Goal: Task Accomplishment & Management: Manage account settings

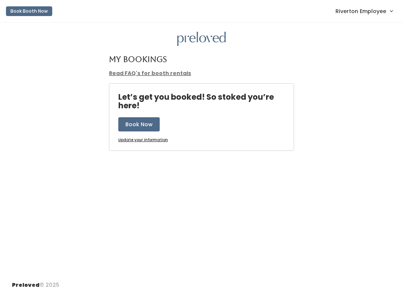
click at [368, 12] on span "Riverton Employee" at bounding box center [361, 11] width 51 height 8
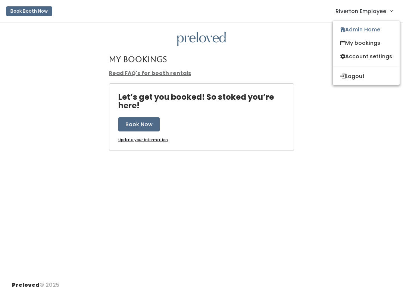
click at [364, 29] on link "Admin Home" at bounding box center [366, 29] width 67 height 13
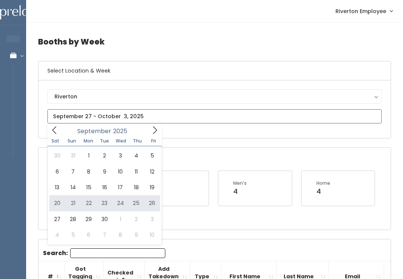
type input "September 20 to September 26"
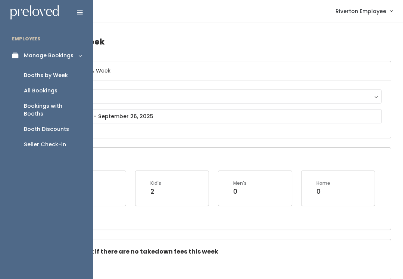
click at [100, 154] on div "Open Booths Women's 5 Kid's 2 Men's 0 Home 0" at bounding box center [214, 188] width 353 height 81
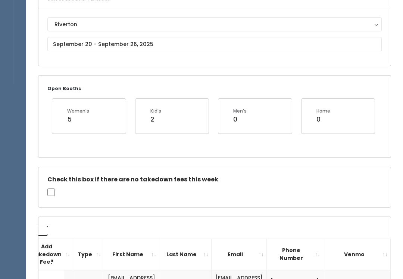
scroll to position [72, 0]
click at [66, 55] on div "Riverton Riverton" at bounding box center [214, 38] width 335 height 40
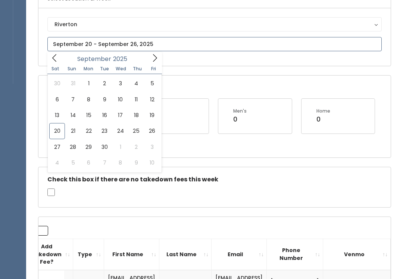
scroll to position [72, 0]
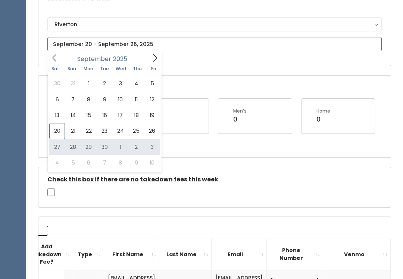
type input "September 27 to October 3"
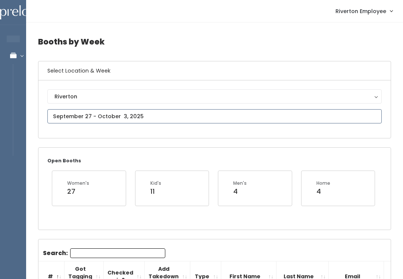
click at [60, 113] on input "text" at bounding box center [214, 116] width 335 height 14
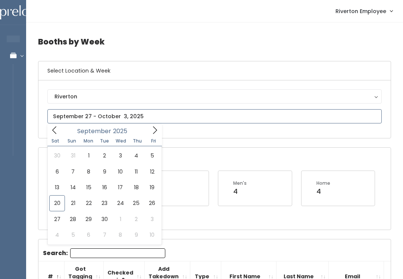
type input "[DATE] to [DATE]"
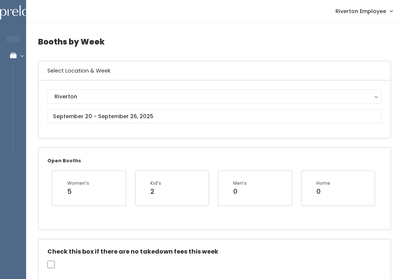
scroll to position [9, 0]
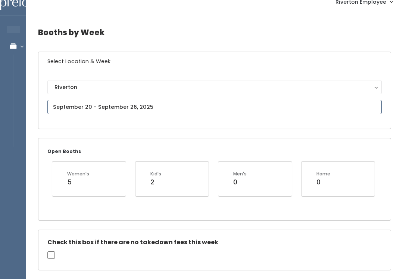
click at [109, 107] on input "text" at bounding box center [214, 107] width 335 height 14
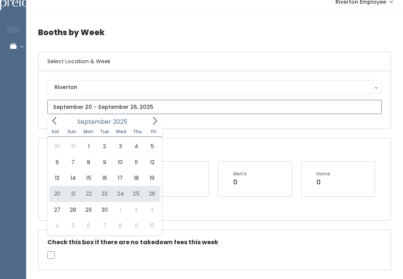
type input "September 20 to September 26"
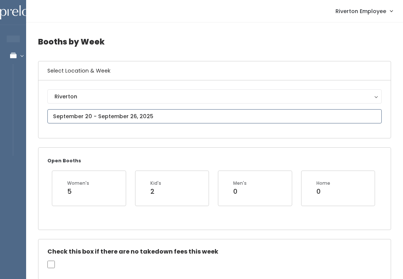
click at [125, 110] on input "text" at bounding box center [214, 116] width 335 height 14
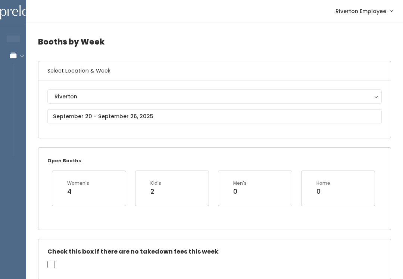
click at [374, 12] on span "Riverton Employee" at bounding box center [361, 11] width 51 height 8
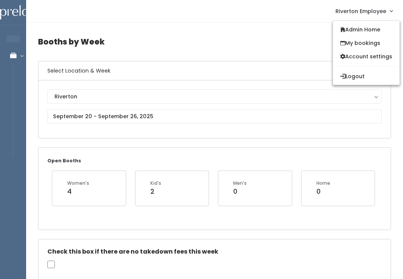
click at [364, 27] on link "Admin Home" at bounding box center [366, 29] width 67 height 13
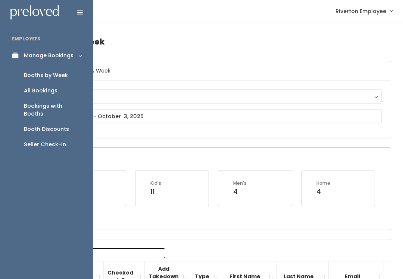
click at [49, 125] on div "Booth Discounts" at bounding box center [46, 129] width 45 height 8
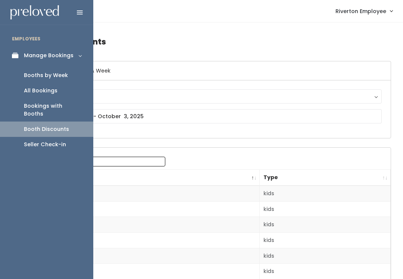
click at [57, 140] on link "Seller Check-in" at bounding box center [46, 144] width 93 height 15
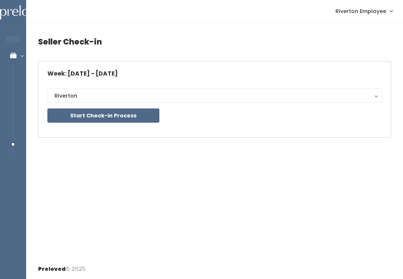
click at [105, 116] on button "Start Check-in Process" at bounding box center [103, 115] width 112 height 14
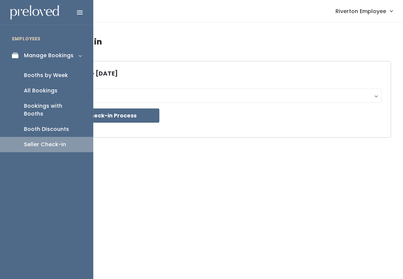
click at [63, 76] on div "Booths by Week" at bounding box center [46, 75] width 44 height 8
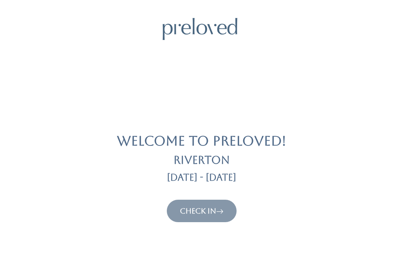
click at [201, 209] on link "Check In" at bounding box center [202, 210] width 44 height 9
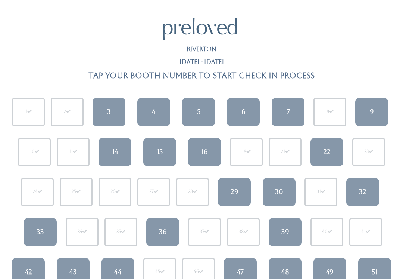
click at [167, 145] on link "15" at bounding box center [159, 152] width 33 height 28
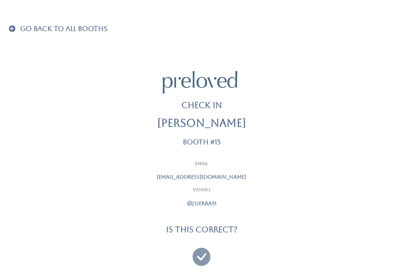
click at [205, 251] on icon at bounding box center [202, 253] width 18 height 25
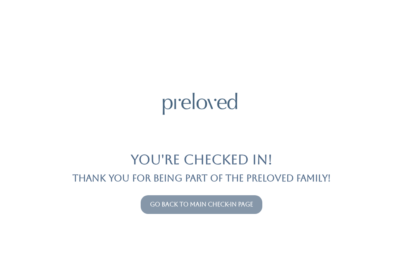
click at [226, 207] on link "Go back to main check-in page" at bounding box center [201, 204] width 103 height 7
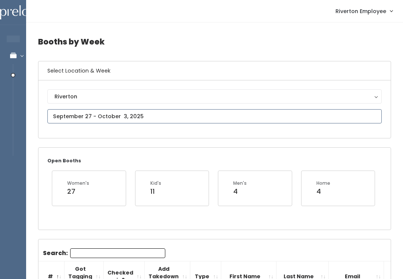
click at [149, 115] on input "text" at bounding box center [214, 116] width 335 height 14
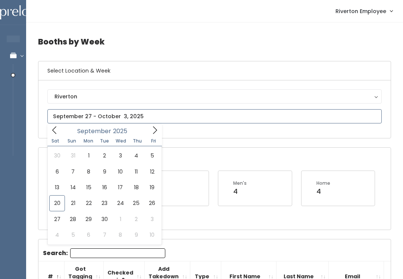
type input "September 20 to September 26"
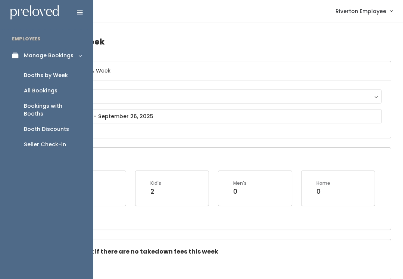
click at [51, 140] on div "Seller Check-in" at bounding box center [45, 144] width 42 height 8
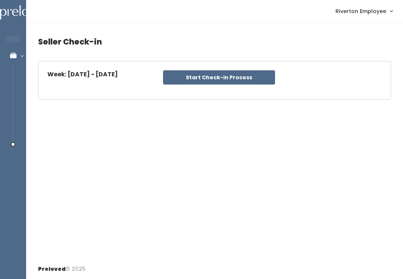
click at [222, 76] on div "Week: [DATE] - [DATE] [GEOGRAPHIC_DATA] Start Check-in Process" at bounding box center [214, 80] width 335 height 20
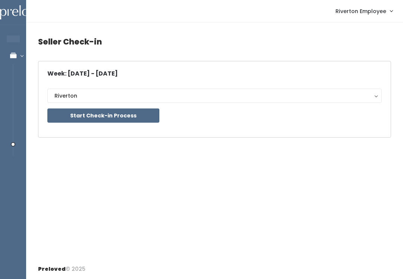
click at [107, 117] on button "Start Check-in Process" at bounding box center [103, 115] width 112 height 14
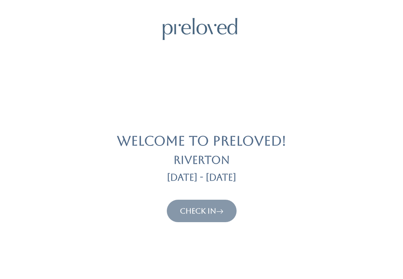
click at [201, 212] on link "Check In" at bounding box center [202, 210] width 44 height 9
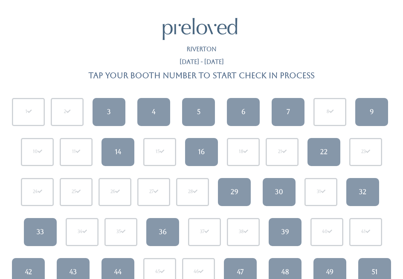
click at [49, 228] on link "33" at bounding box center [40, 232] width 33 height 28
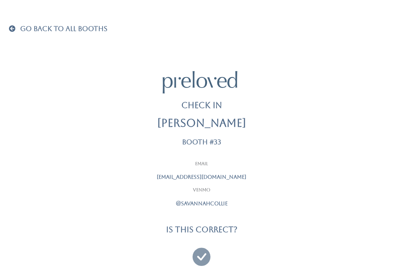
click at [210, 250] on icon at bounding box center [202, 253] width 18 height 25
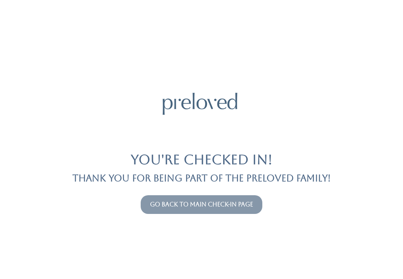
click at [150, 207] on link "Go back to main check-in page" at bounding box center [201, 204] width 103 height 7
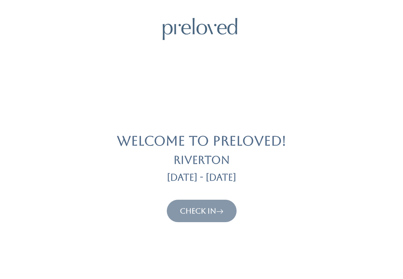
click at [222, 209] on icon at bounding box center [219, 210] width 7 height 9
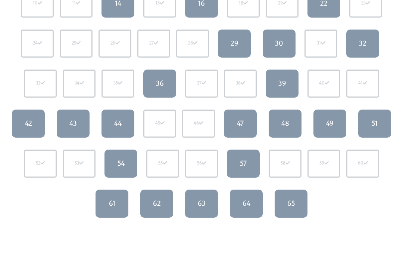
scroll to position [155, 0]
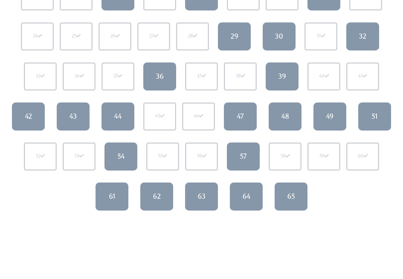
click at [289, 119] on div "48" at bounding box center [286, 116] width 8 height 10
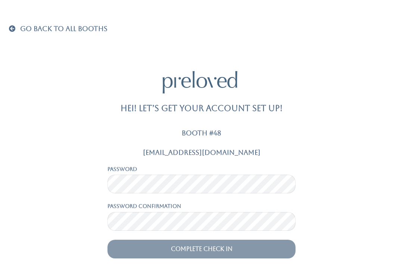
click at [17, 32] on link "Go Back To All Booths" at bounding box center [58, 28] width 99 height 7
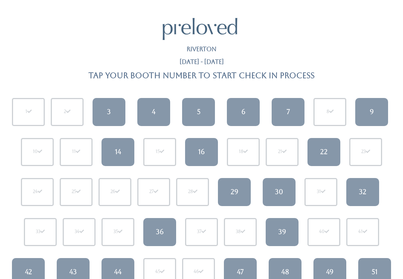
click at [322, 152] on div "22" at bounding box center [324, 152] width 7 height 10
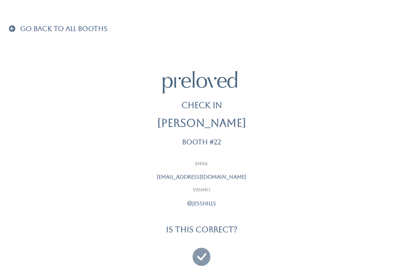
scroll to position [1, 0]
click at [197, 257] on icon at bounding box center [202, 252] width 18 height 25
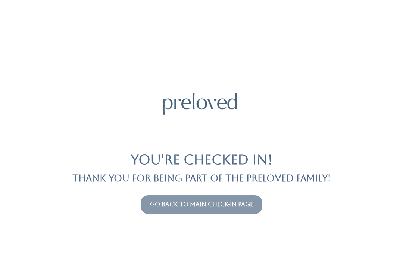
click at [154, 201] on link "Go back to main check-in page" at bounding box center [201, 204] width 103 height 7
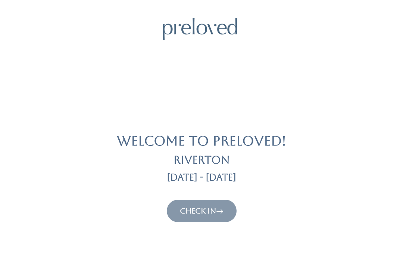
click at [180, 209] on link "Check In" at bounding box center [202, 210] width 44 height 9
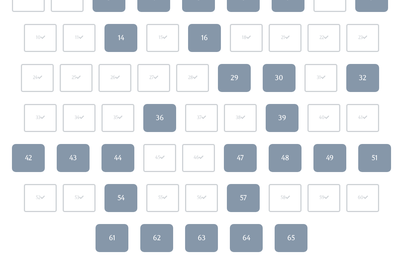
scroll to position [119, 0]
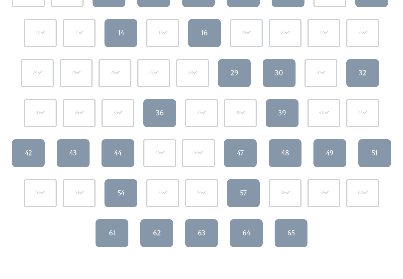
click at [288, 233] on div "65" at bounding box center [291, 233] width 7 height 10
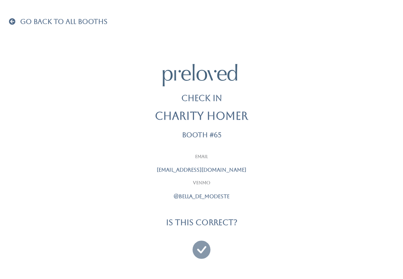
click at [201, 245] on icon at bounding box center [202, 245] width 18 height 25
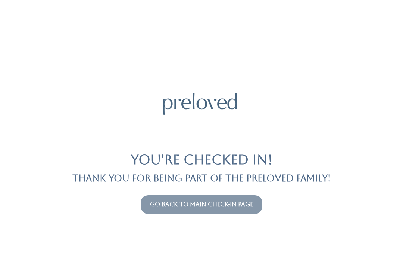
click at [224, 201] on link "Go back to main check-in page" at bounding box center [201, 204] width 103 height 7
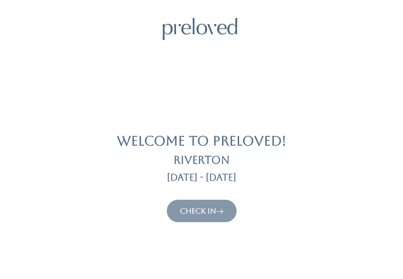
click at [180, 214] on link "Check In" at bounding box center [202, 210] width 44 height 9
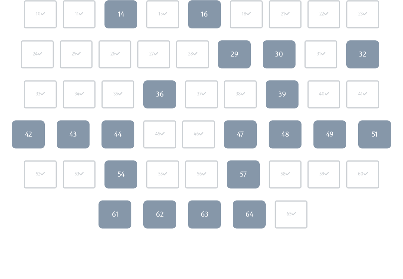
scroll to position [129, 0]
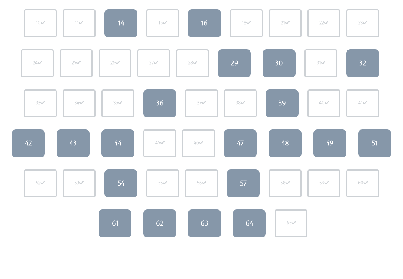
click at [287, 105] on link "39" at bounding box center [282, 103] width 33 height 28
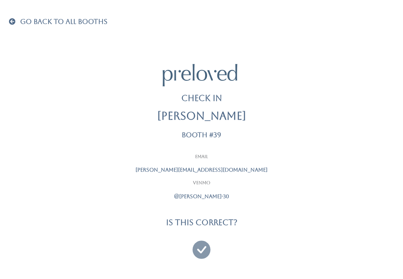
click at [205, 246] on icon at bounding box center [202, 245] width 18 height 25
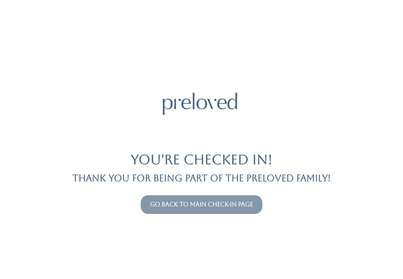
click at [170, 197] on button "Go back to main check-in page" at bounding box center [202, 204] width 122 height 19
click at [191, 212] on button "Go back to main check-in page" at bounding box center [202, 204] width 122 height 19
click at [207, 201] on link "Go back to main check-in page" at bounding box center [201, 204] width 103 height 7
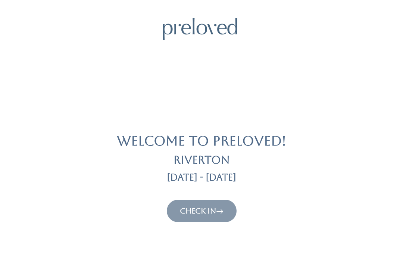
click at [215, 211] on link "Check In" at bounding box center [202, 210] width 44 height 9
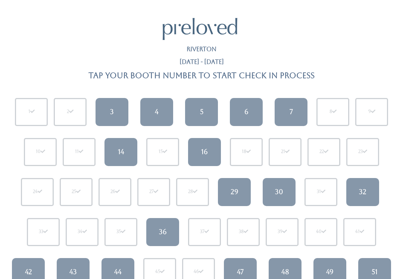
click at [245, 111] on div "6" at bounding box center [247, 112] width 4 height 10
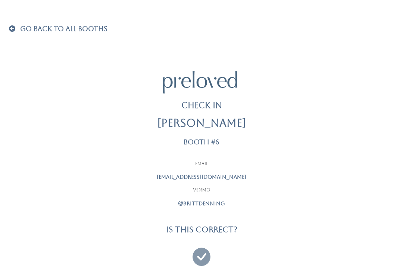
scroll to position [1, 0]
click at [202, 250] on icon at bounding box center [202, 252] width 18 height 25
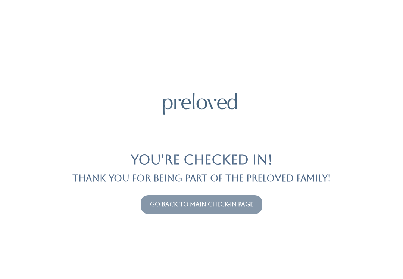
click at [222, 212] on button "Go back to main check-in page" at bounding box center [202, 204] width 122 height 19
click at [213, 207] on link "Go back to main check-in page" at bounding box center [201, 204] width 103 height 7
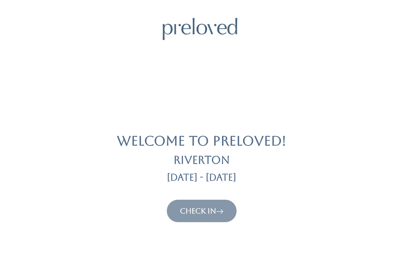
click at [214, 214] on link "Check In" at bounding box center [202, 210] width 44 height 9
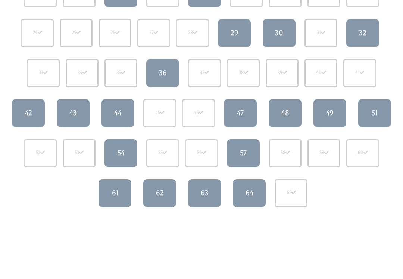
scroll to position [164, 0]
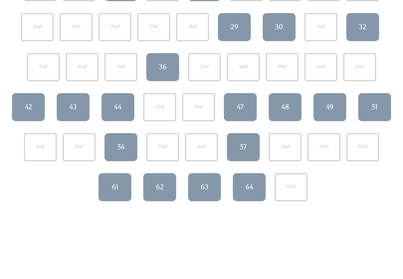
click at [209, 188] on div "63" at bounding box center [205, 187] width 8 height 10
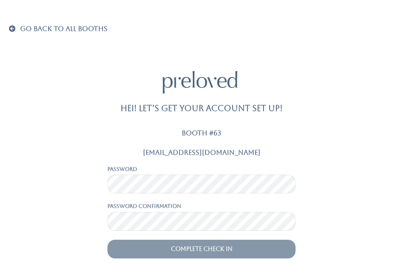
click at [19, 26] on link "Go Back To All Booths" at bounding box center [58, 28] width 99 height 7
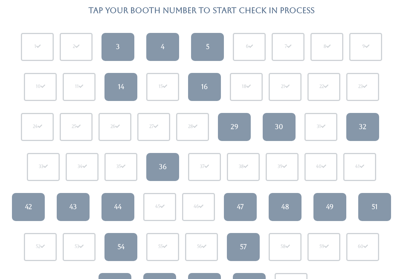
scroll to position [65, 0]
click at [122, 205] on div "44" at bounding box center [117, 207] width 7 height 10
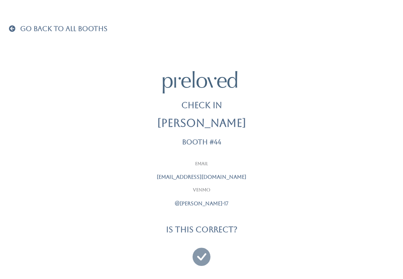
click at [192, 261] on div at bounding box center [201, 253] width 187 height 28
click at [201, 254] on icon at bounding box center [202, 253] width 18 height 25
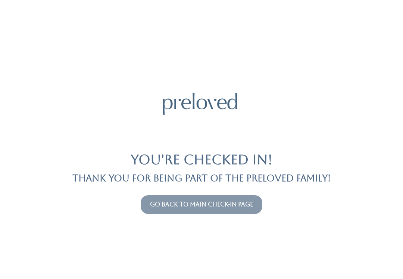
click at [197, 207] on link "Go back to main check-in page" at bounding box center [201, 204] width 103 height 7
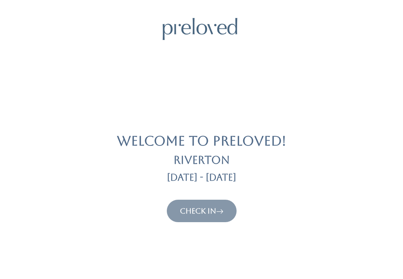
click at [194, 214] on link "Check In" at bounding box center [202, 210] width 44 height 9
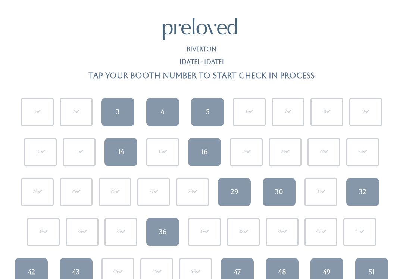
click at [247, 189] on link "29" at bounding box center [234, 192] width 33 height 28
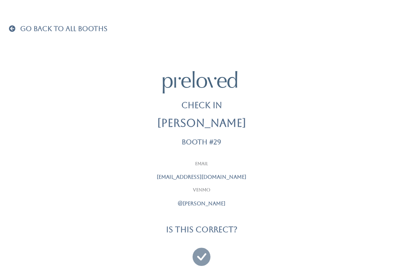
click at [201, 254] on icon at bounding box center [202, 253] width 18 height 25
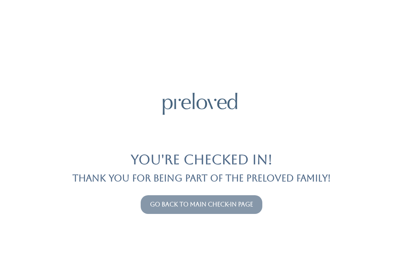
click at [194, 201] on link "Go back to main check-in page" at bounding box center [201, 204] width 103 height 7
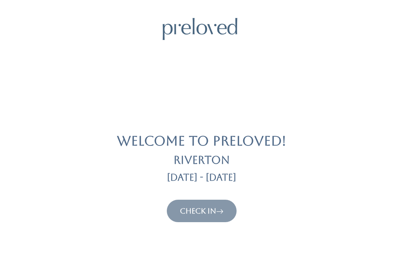
click at [224, 208] on icon at bounding box center [219, 210] width 7 height 9
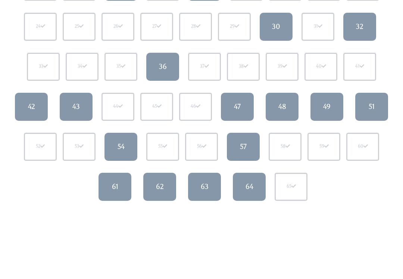
scroll to position [165, 0]
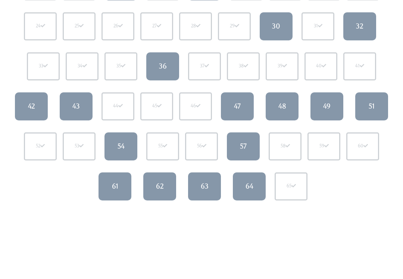
click at [159, 187] on div "62" at bounding box center [160, 186] width 8 height 10
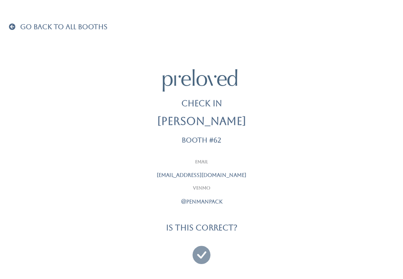
scroll to position [7, 0]
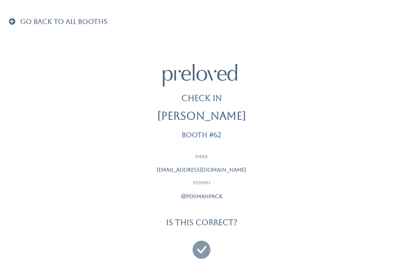
click at [205, 245] on icon at bounding box center [202, 245] width 18 height 25
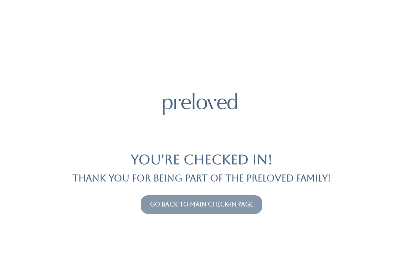
click at [219, 212] on button "Go back to main check-in page" at bounding box center [202, 204] width 122 height 19
click at [233, 202] on link "Go back to main check-in page" at bounding box center [201, 204] width 103 height 7
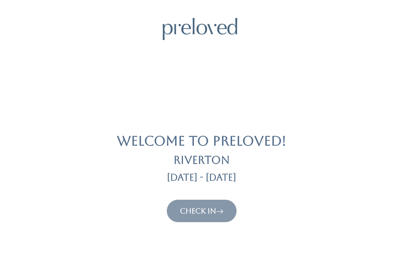
click at [219, 208] on icon at bounding box center [219, 210] width 7 height 9
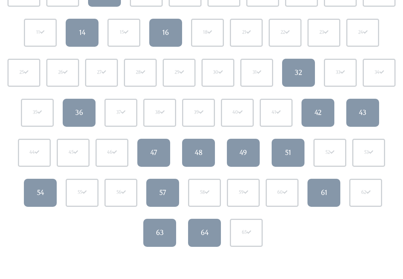
scroll to position [120, 0]
click at [342, 254] on body "Riverton Sep 20 - Sep 26 Tap your booth number to start check in process 1 2 3 …" at bounding box center [201, 159] width 403 height 523
click at [333, 253] on body "Riverton Sep 20 - Sep 26 Tap your booth number to start check in process 1 2 3 …" at bounding box center [201, 159] width 403 height 523
click at [286, 251] on div "1 2 3 4 5 6 7 8 9 10" at bounding box center [201, 112] width 394 height 280
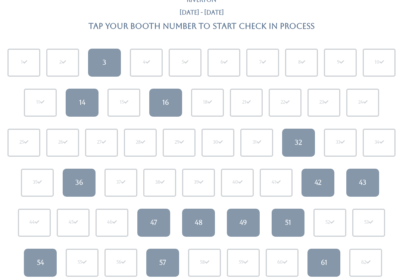
scroll to position [49, 0]
click at [203, 227] on link "48" at bounding box center [198, 222] width 33 height 28
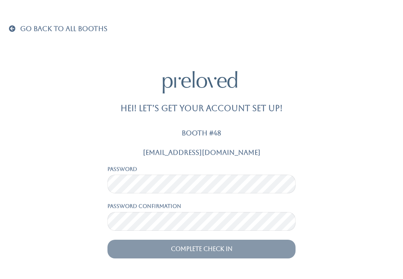
click at [9, 26] on span at bounding box center [14, 28] width 10 height 7
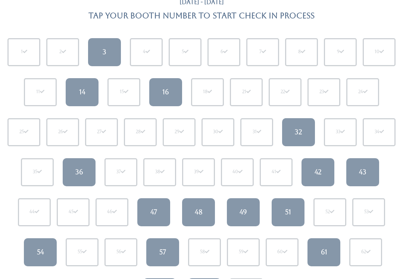
scroll to position [59, 0]
click at [206, 217] on link "48" at bounding box center [198, 212] width 33 height 28
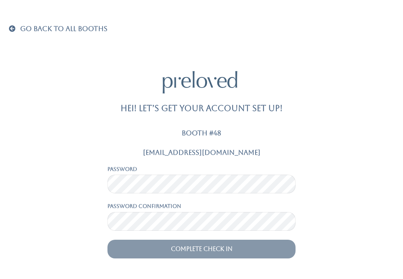
click at [19, 31] on link "Go Back To All Booths" at bounding box center [58, 28] width 99 height 7
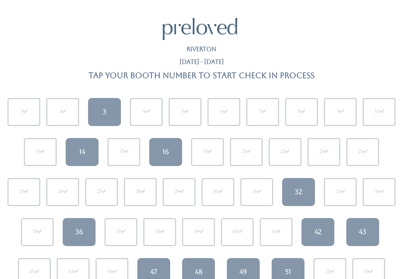
click at [204, 264] on link "48" at bounding box center [198, 272] width 33 height 28
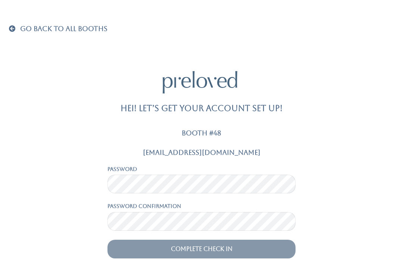
click at [13, 27] on span at bounding box center [14, 28] width 10 height 7
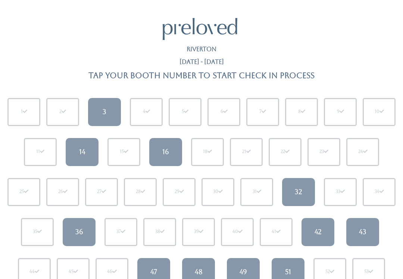
click at [199, 272] on div "48" at bounding box center [199, 272] width 8 height 10
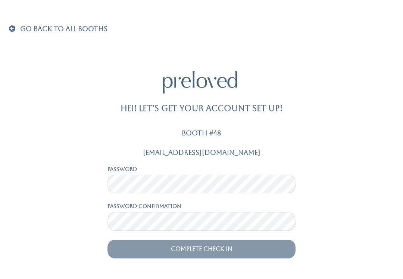
click at [18, 30] on span at bounding box center [14, 28] width 10 height 7
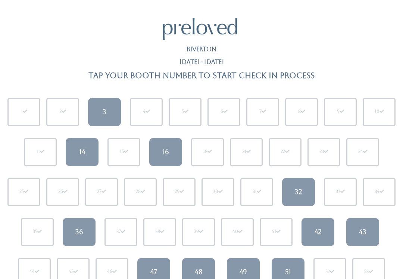
click at [197, 267] on div "48" at bounding box center [199, 272] width 8 height 10
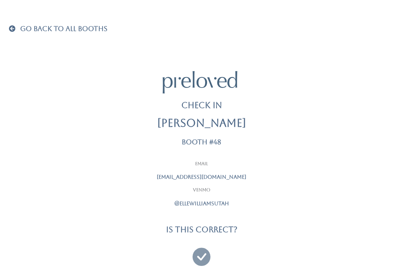
click at [206, 260] on icon at bounding box center [202, 253] width 18 height 25
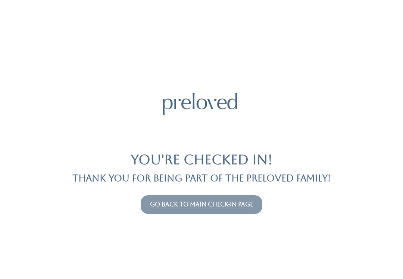
click at [168, 206] on link "Go back to main check-in page" at bounding box center [201, 204] width 103 height 7
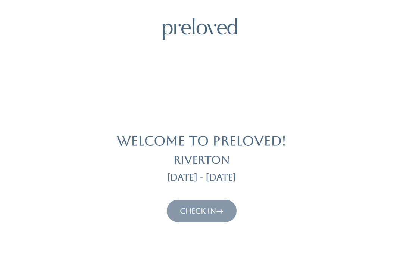
click at [210, 213] on link "Check In" at bounding box center [202, 210] width 44 height 9
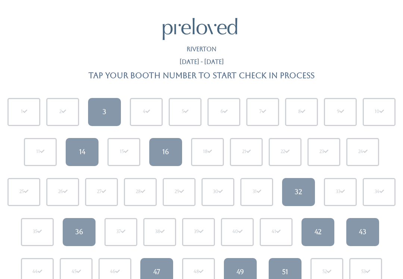
click at [77, 229] on div "36" at bounding box center [79, 232] width 8 height 10
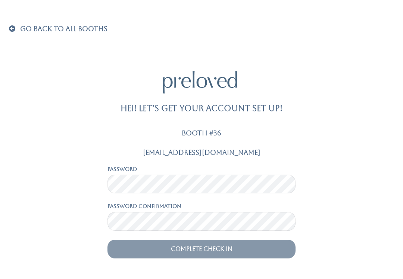
click at [12, 26] on span at bounding box center [14, 28] width 10 height 7
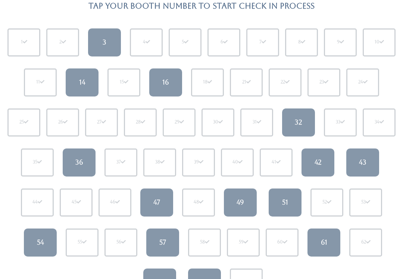
scroll to position [69, 0]
click at [149, 274] on link "63" at bounding box center [159, 282] width 33 height 28
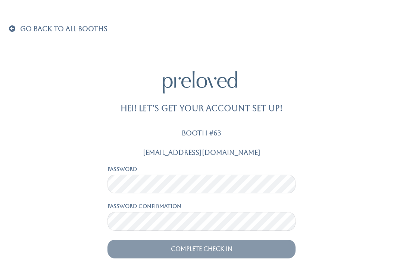
click at [5, 36] on div "Go Back To All Booths Hei! Let’s get your account set up! Booth #63 Taramayoros…" at bounding box center [201, 139] width 403 height 279
click at [13, 22] on div "Go Back To All Booths Hei! Let’s get your account set up! Booth #63 Taramayoros…" at bounding box center [202, 139] width 386 height 279
click at [18, 29] on span at bounding box center [14, 28] width 10 height 7
click at [14, 27] on span at bounding box center [14, 28] width 10 height 7
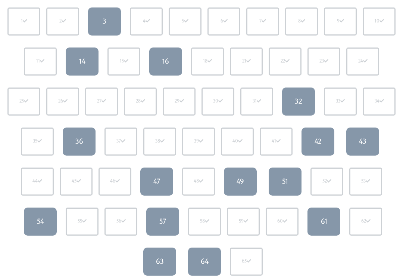
scroll to position [110, 0]
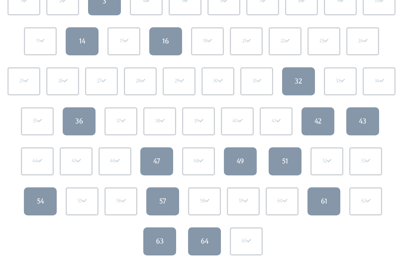
click at [159, 244] on div "63" at bounding box center [160, 241] width 8 height 10
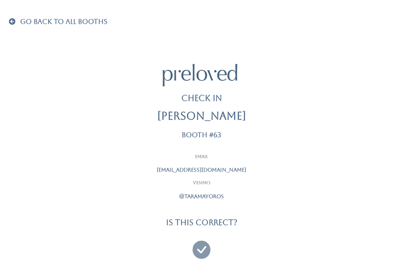
click at [201, 251] on icon at bounding box center [202, 245] width 18 height 25
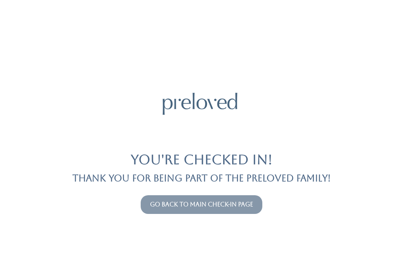
click at [155, 205] on link "Go back to main check-in page" at bounding box center [201, 204] width 103 height 7
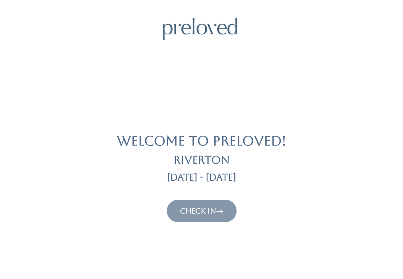
click at [221, 203] on button "Check In" at bounding box center [202, 210] width 70 height 22
click at [226, 219] on button "Check In" at bounding box center [202, 210] width 70 height 22
click at [213, 219] on button "Check In" at bounding box center [202, 210] width 70 height 22
click at [219, 211] on icon at bounding box center [219, 210] width 7 height 9
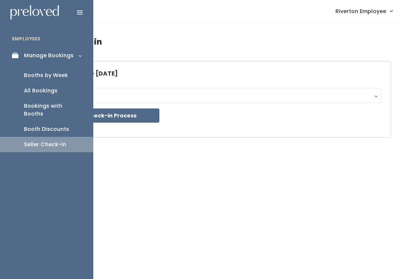
click at [42, 76] on div "Booths by Week" at bounding box center [46, 75] width 44 height 8
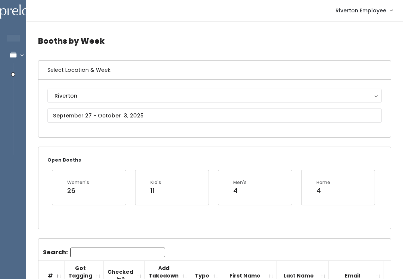
scroll to position [1, 0]
click at [58, 112] on input "text" at bounding box center [214, 115] width 335 height 14
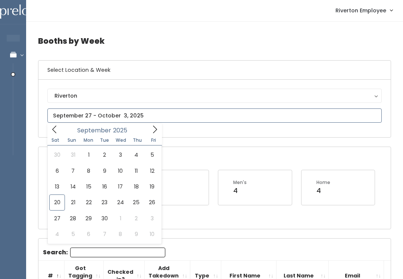
type input "[DATE] to [DATE]"
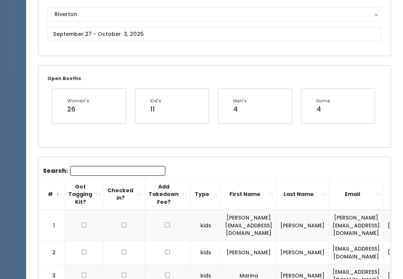
scroll to position [65, 0]
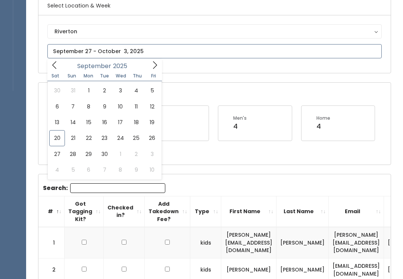
click at [154, 66] on icon at bounding box center [155, 65] width 8 height 8
type input "October 18 to October 24"
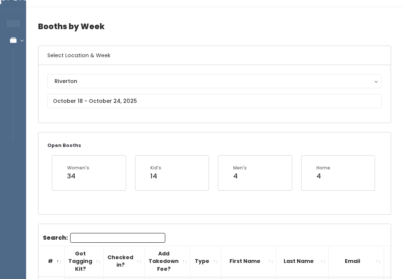
scroll to position [14, 0]
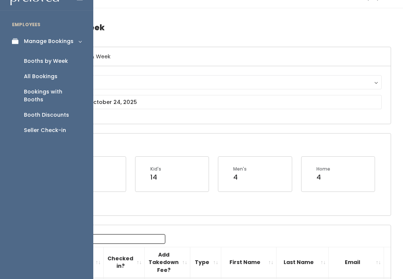
click at [31, 126] on div "Seller Check-in" at bounding box center [45, 130] width 42 height 8
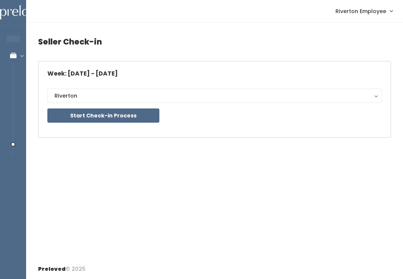
click at [88, 108] on button "Start Check-in Process" at bounding box center [103, 115] width 112 height 14
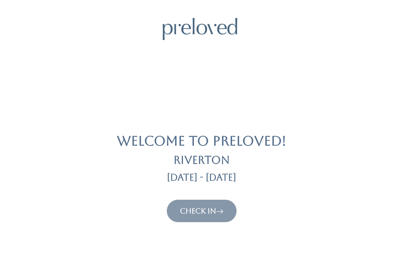
click at [218, 214] on link "Check In" at bounding box center [202, 210] width 44 height 9
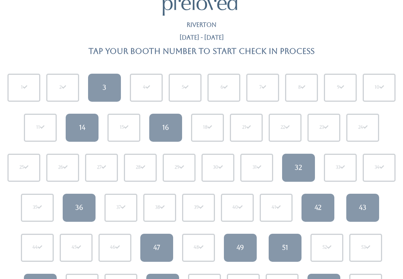
scroll to position [28, 0]
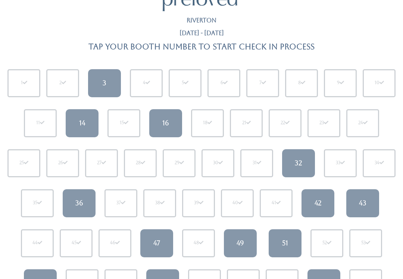
click at [78, 194] on link "36" at bounding box center [79, 203] width 33 height 28
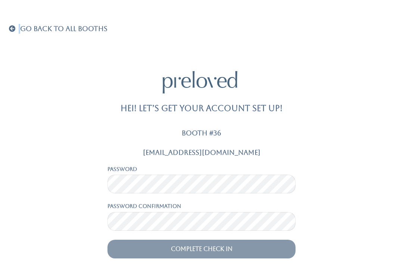
click at [5, 31] on div "Go Back To All Booths" at bounding box center [201, 29] width 394 height 10
click at [15, 27] on span at bounding box center [14, 28] width 10 height 7
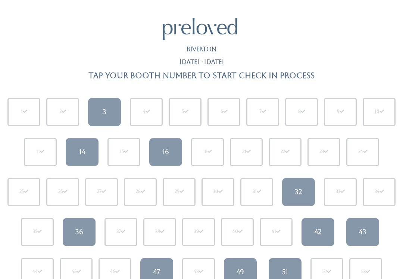
click at [92, 230] on link "36" at bounding box center [79, 232] width 33 height 28
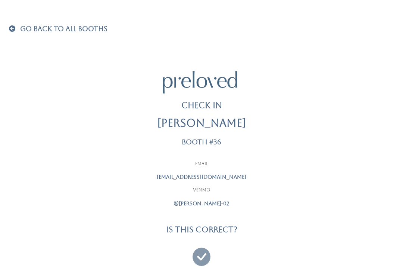
click at [209, 256] on icon at bounding box center [202, 253] width 18 height 25
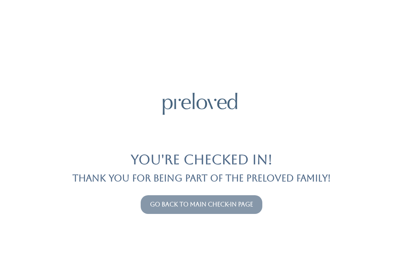
click at [146, 209] on button "Go back to main check-in page" at bounding box center [202, 204] width 122 height 19
click at [194, 213] on button "Go back to main check-in page" at bounding box center [202, 204] width 122 height 19
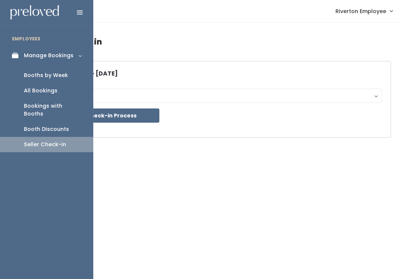
click at [34, 75] on div "Booths by Week" at bounding box center [46, 75] width 44 height 8
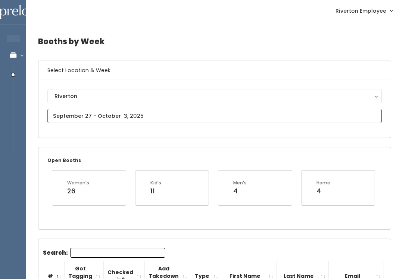
click at [83, 115] on input "text" at bounding box center [214, 116] width 335 height 14
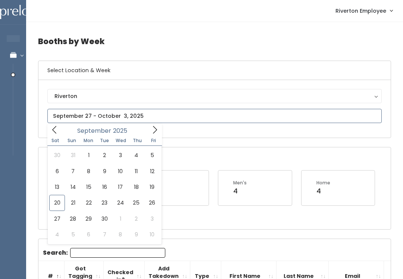
scroll to position [0, 0]
type input "September 27 to October 3"
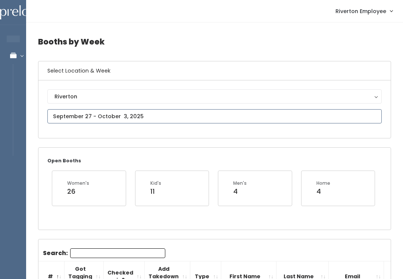
type input "[DATE] to [DATE]"
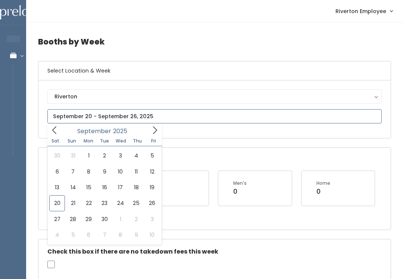
type input "September 13 to September 19"
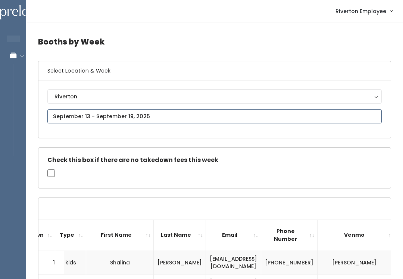
click at [257, 118] on input "text" at bounding box center [214, 116] width 335 height 14
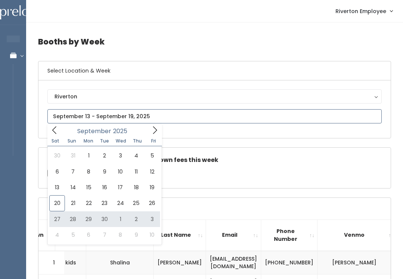
type input "September 27 to October 3"
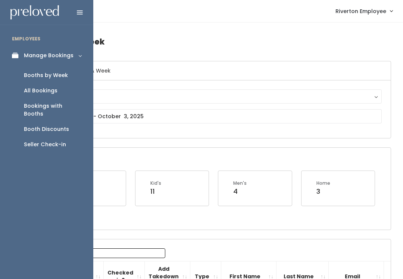
click at [25, 55] on div "Manage Bookings" at bounding box center [49, 56] width 50 height 8
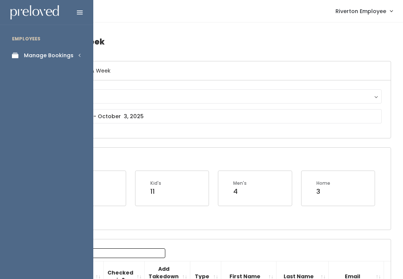
click at [86, 56] on link "Manage Bookings" at bounding box center [46, 55] width 93 height 17
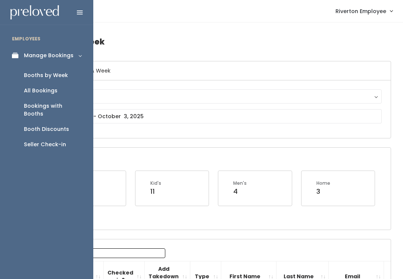
click at [52, 140] on div "Seller Check-in" at bounding box center [45, 144] width 42 height 8
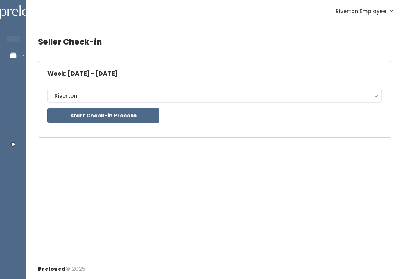
click at [145, 118] on button "Start Check-in Process" at bounding box center [103, 115] width 112 height 14
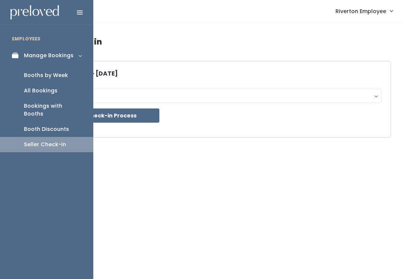
click at [39, 73] on div "Booths by Week" at bounding box center [46, 75] width 44 height 8
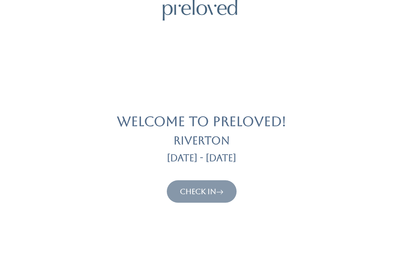
scroll to position [18, 0]
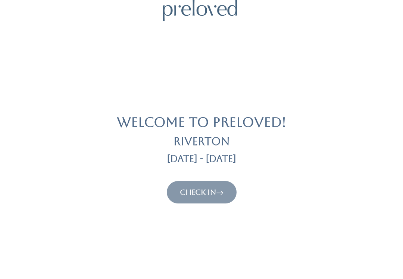
click at [224, 191] on icon at bounding box center [219, 192] width 7 height 9
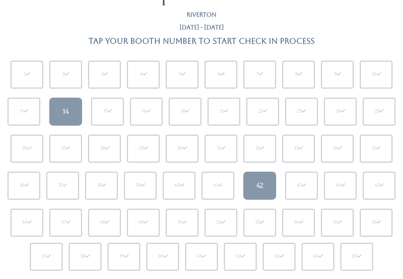
scroll to position [34, 0]
click at [274, 185] on link "42" at bounding box center [260, 186] width 33 height 28
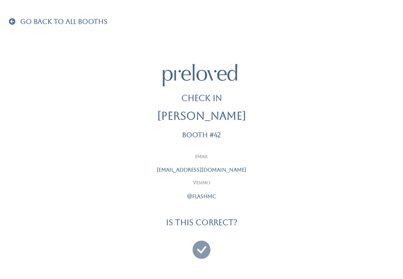
click at [203, 250] on icon at bounding box center [202, 245] width 18 height 25
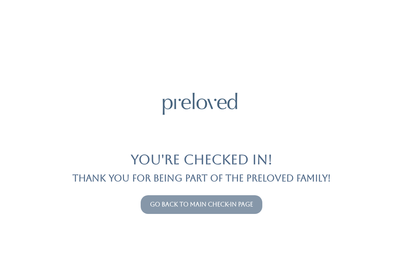
click at [235, 217] on div "You're checked in! Thank you for being part of the Preloved family! Go back to …" at bounding box center [202, 139] width 386 height 279
click at [210, 213] on button "Go back to main check-in page" at bounding box center [202, 204] width 122 height 19
click at [201, 207] on link "Go back to main check-in page" at bounding box center [201, 204] width 103 height 7
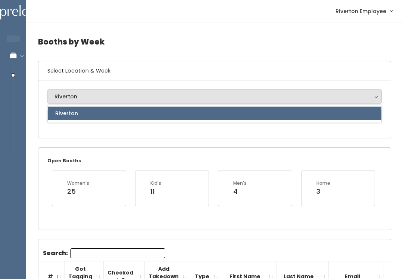
click at [62, 92] on div "Riverton" at bounding box center [215, 96] width 321 height 8
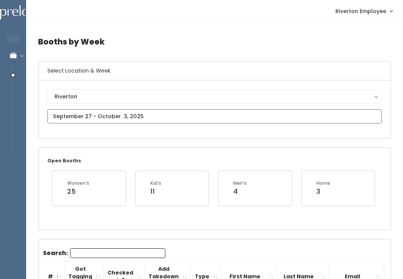
click at [71, 113] on input "text" at bounding box center [214, 116] width 335 height 14
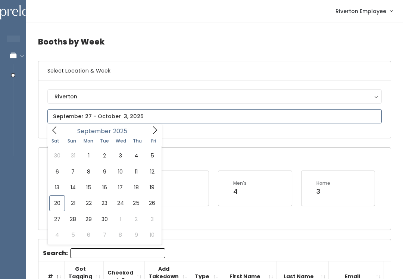
click at [154, 130] on icon at bounding box center [155, 130] width 8 height 8
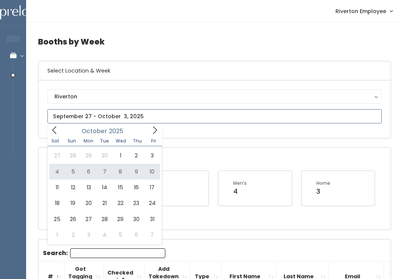
type input "October 4 to October 10"
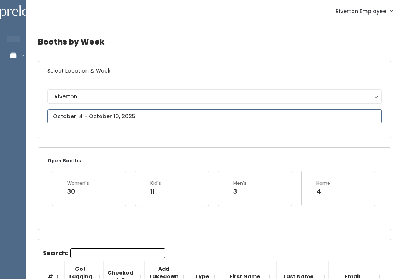
click at [89, 109] on input "text" at bounding box center [214, 116] width 335 height 14
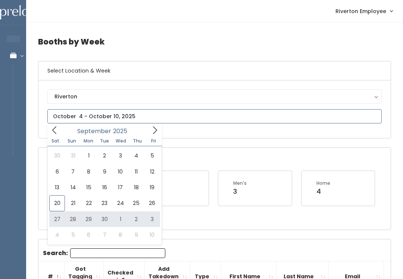
type input "September 27 to October 3"
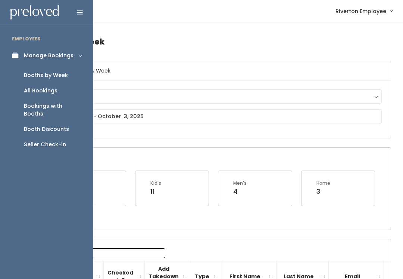
click at [50, 74] on div "Booths by Week" at bounding box center [46, 75] width 44 height 8
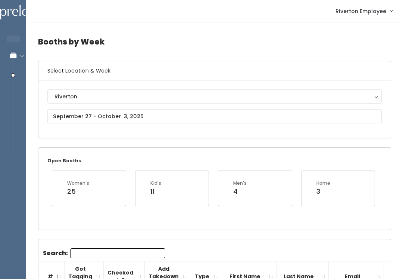
click at [108, 98] on div "Riverton" at bounding box center [215, 96] width 321 height 8
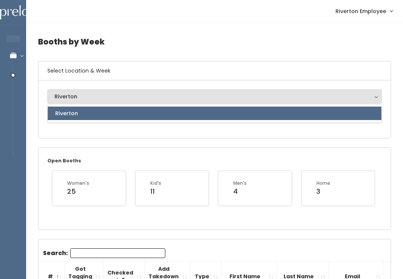
click at [102, 113] on link "Riverton" at bounding box center [215, 112] width 334 height 13
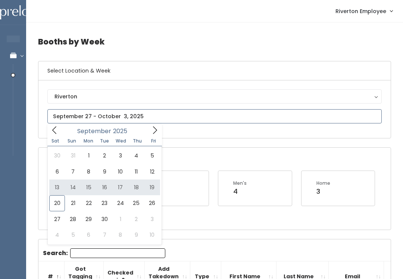
type input "September 13 to September 19"
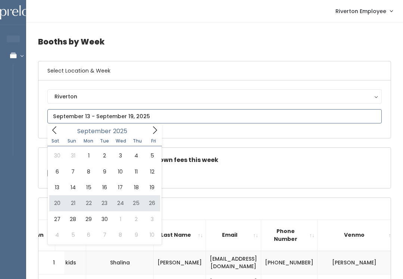
type input "September 20 to September 26"
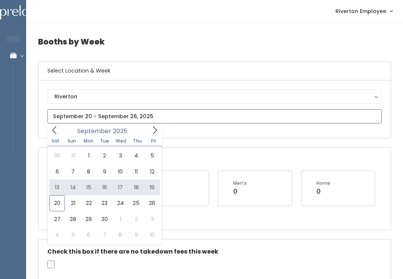
type input "[DATE] to [DATE]"
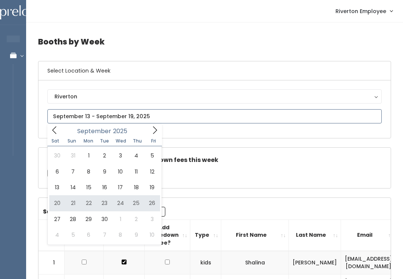
type input "[DATE] to [DATE]"
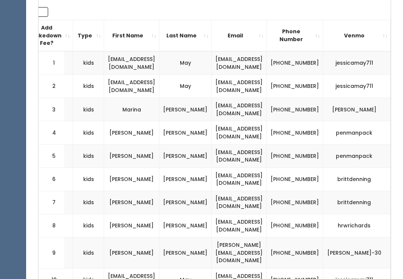
scroll to position [0, 150]
